Goal: Transaction & Acquisition: Purchase product/service

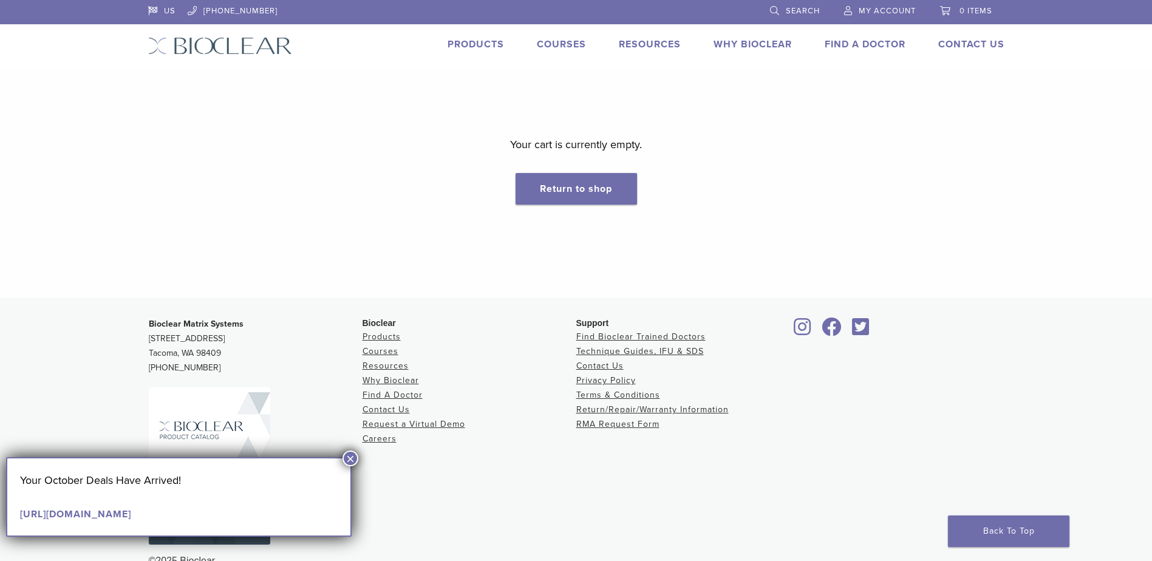
click at [864, 9] on span "My Account" at bounding box center [887, 11] width 57 height 10
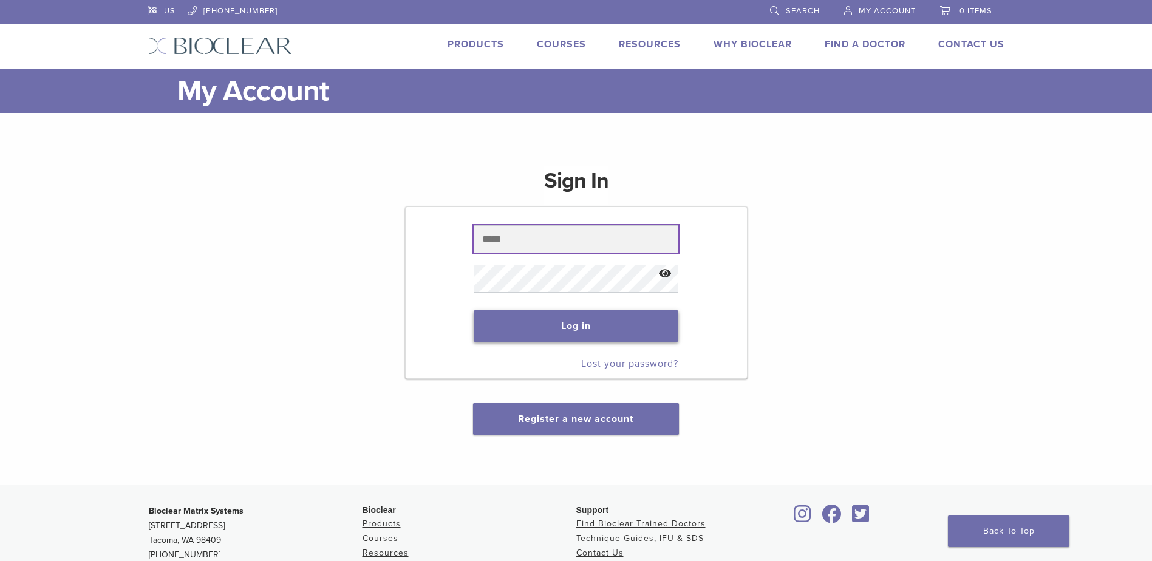
type input "**********"
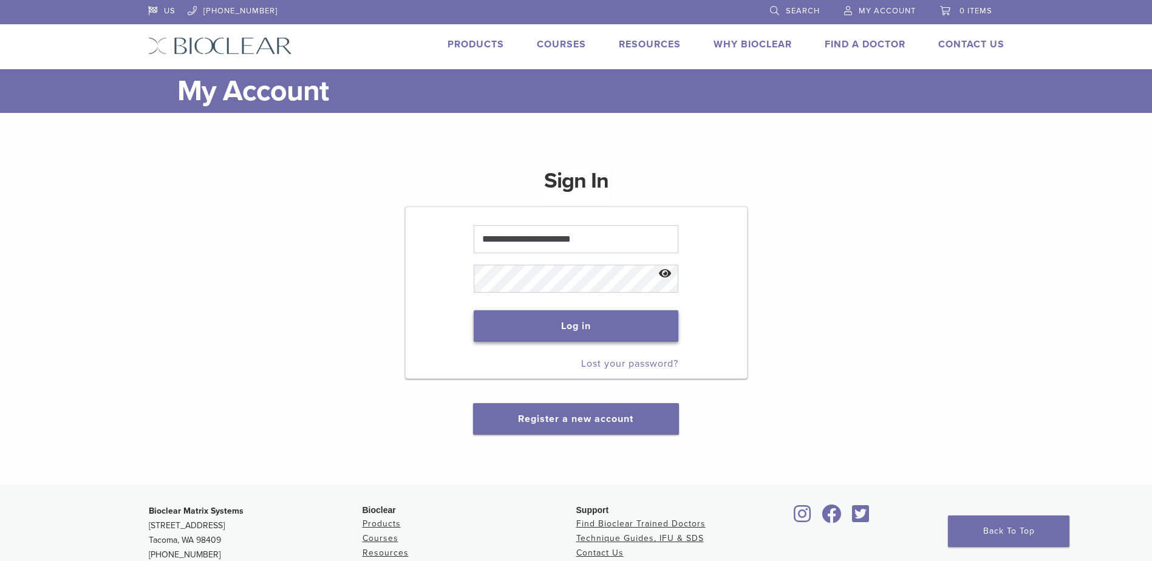
click at [591, 329] on button "Log in" at bounding box center [576, 326] width 205 height 32
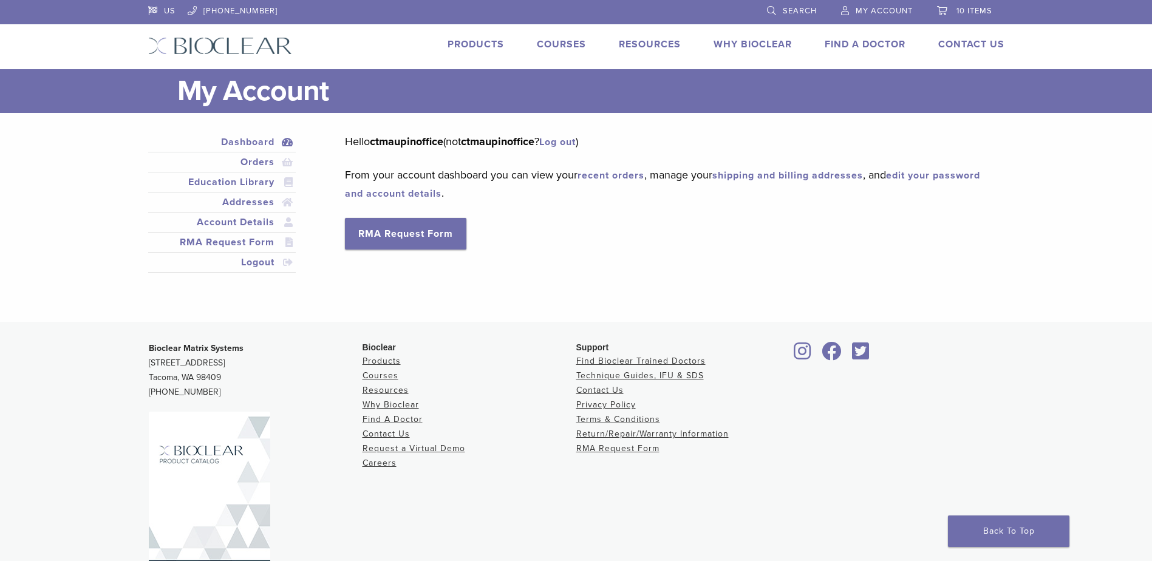
click at [980, 11] on span "10 items" at bounding box center [975, 11] width 36 height 10
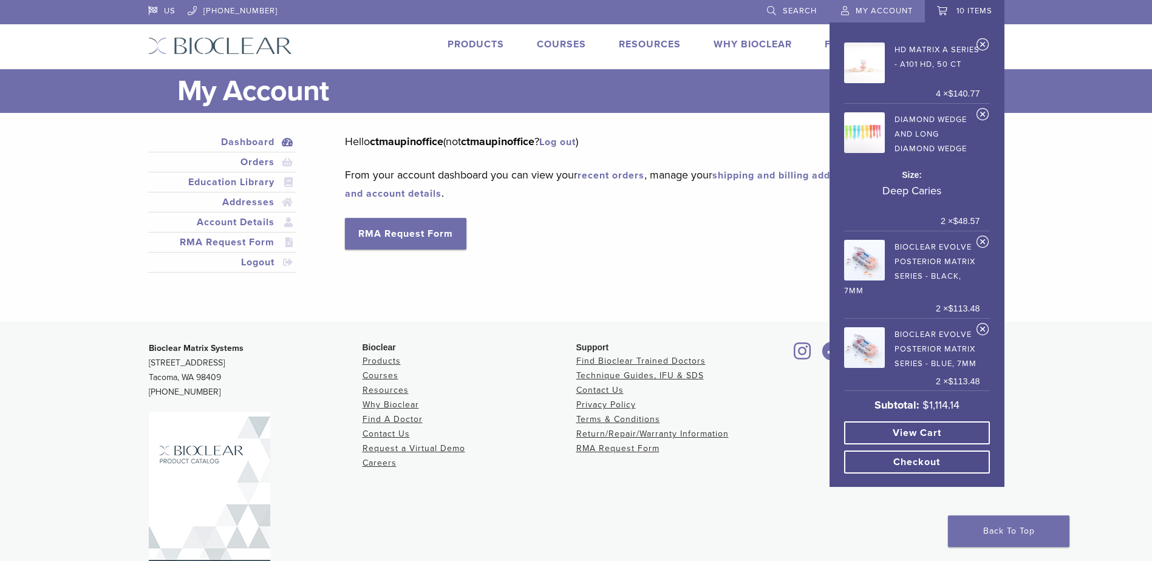
click at [949, 430] on link "View cart" at bounding box center [917, 433] width 146 height 23
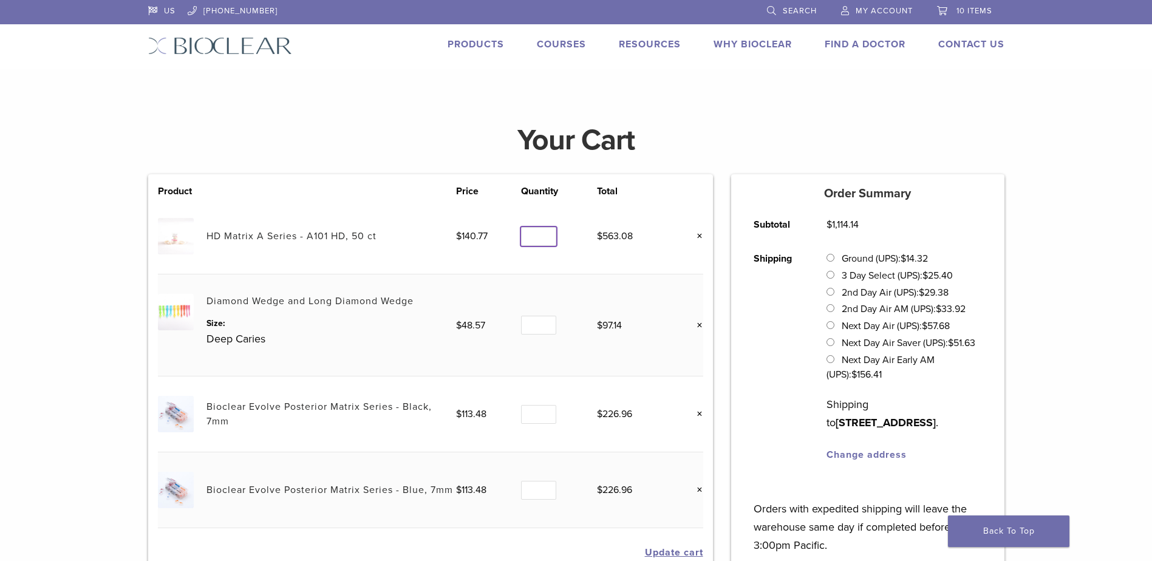
click at [542, 238] on input "*" at bounding box center [538, 236] width 35 height 19
type input "*"
click at [544, 238] on input "*" at bounding box center [538, 236] width 35 height 19
click at [331, 236] on link "HD Matrix A Series - A101 HD, 50 ct" at bounding box center [292, 236] width 170 height 12
click at [701, 326] on link "×" at bounding box center [696, 326] width 16 height 16
